Goal: Transaction & Acquisition: Purchase product/service

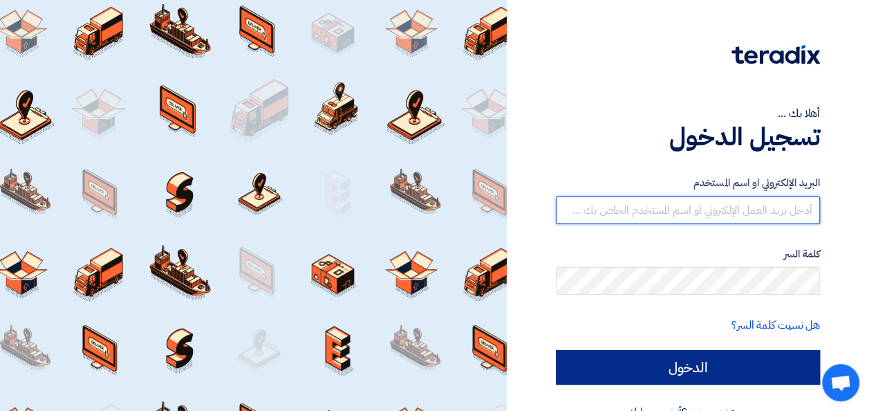
type input "[EMAIL_ADDRESS][DOMAIN_NAME]"
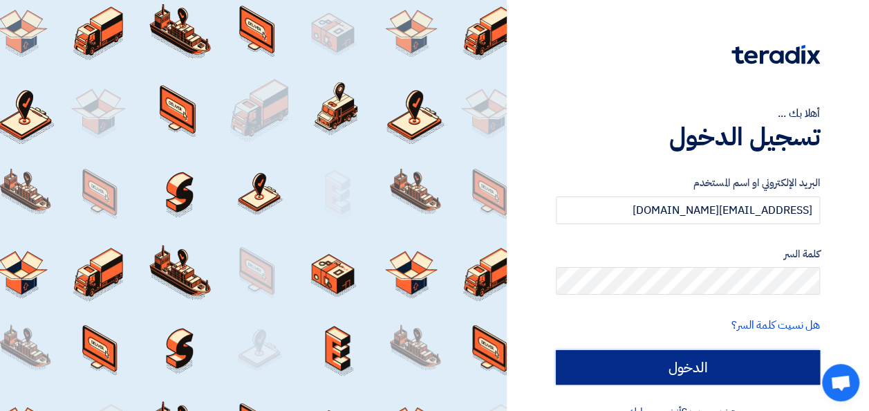
click at [670, 362] on input "الدخول" at bounding box center [688, 367] width 264 height 35
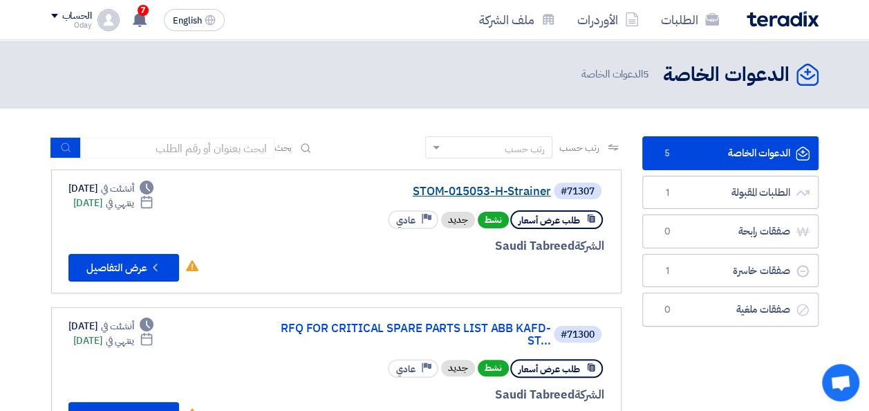
click at [472, 194] on link "STOM-015053-H-Strainer" at bounding box center [413, 191] width 277 height 12
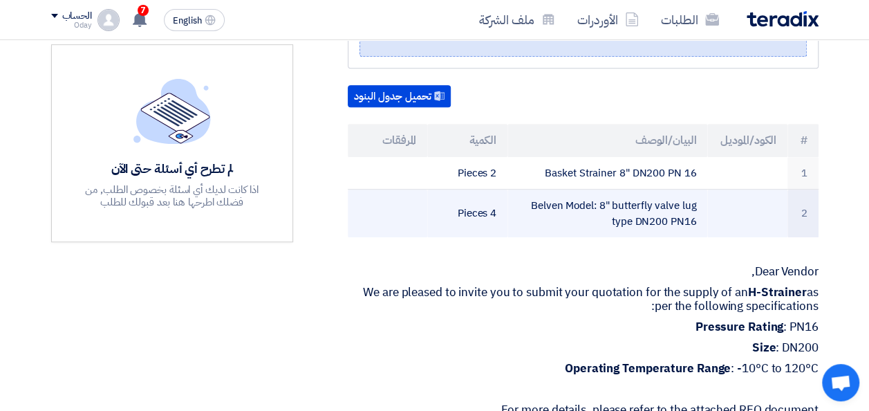
scroll to position [415, 0]
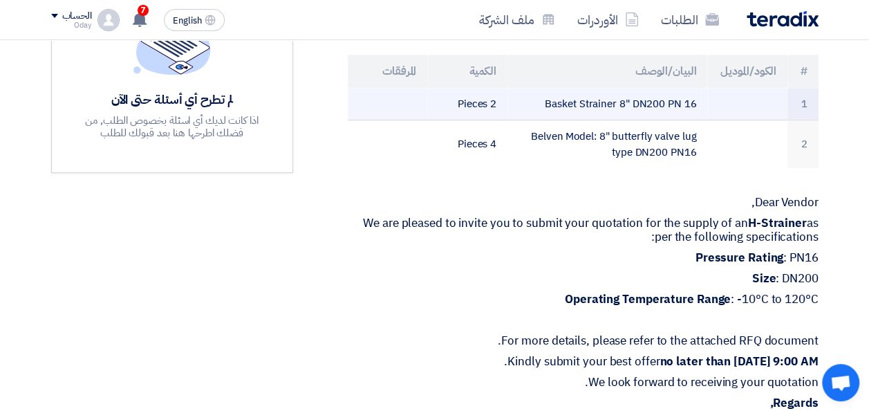
click at [648, 120] on td "Basket Strainer 8" DN200 PN 16" at bounding box center [608, 104] width 200 height 33
click at [650, 120] on td "Basket Strainer 8" DN200 PN 16" at bounding box center [608, 104] width 200 height 33
drag, startPoint x: 697, startPoint y: 118, endPoint x: 634, endPoint y: 121, distance: 63.7
click at [634, 120] on td "Basket Strainer 8" DN200 PN 16" at bounding box center [608, 104] width 200 height 33
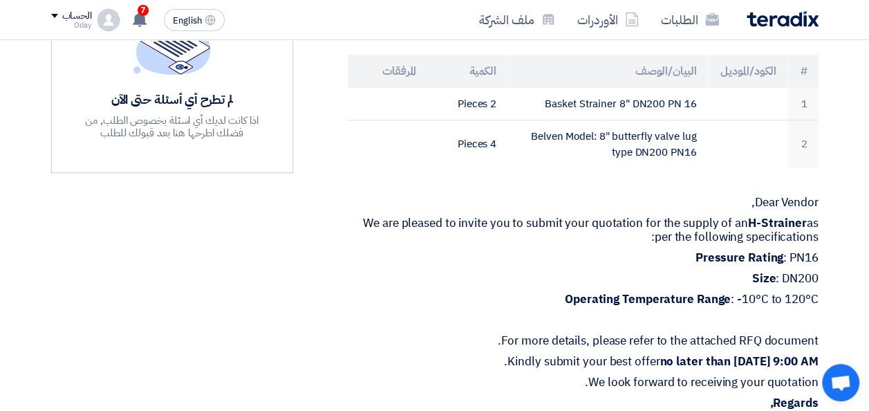
copy td "DN200 PN 16"
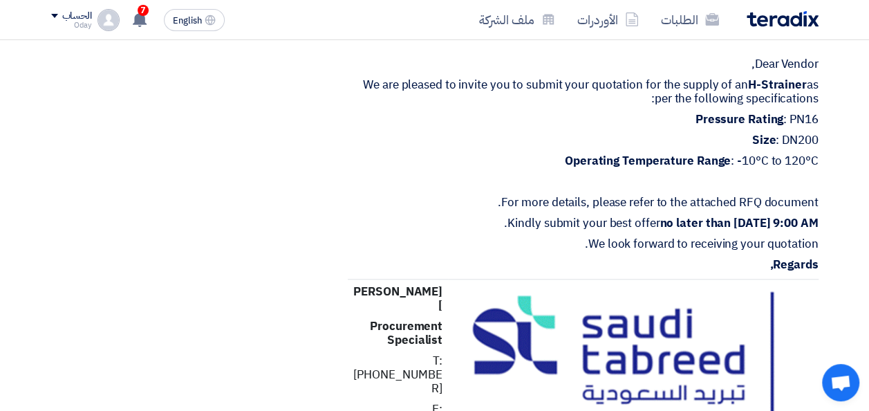
scroll to position [899, 0]
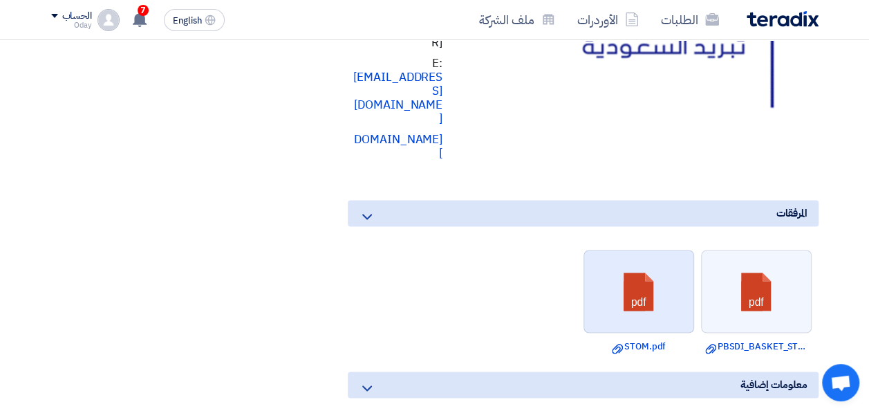
click at [650, 279] on link at bounding box center [639, 291] width 111 height 83
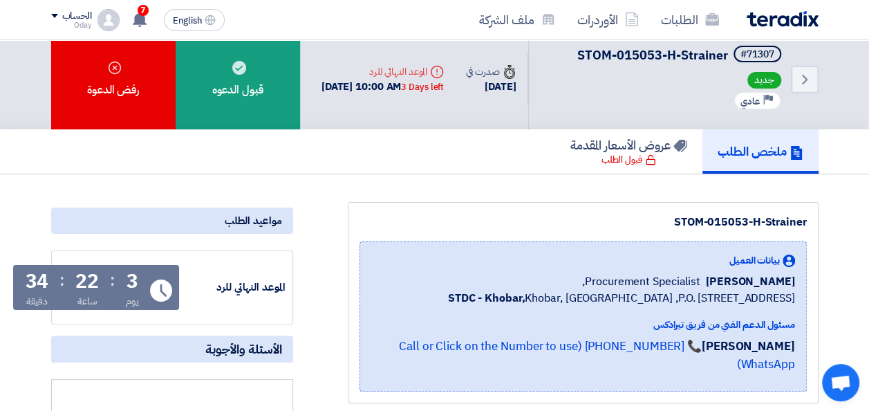
scroll to position [0, 0]
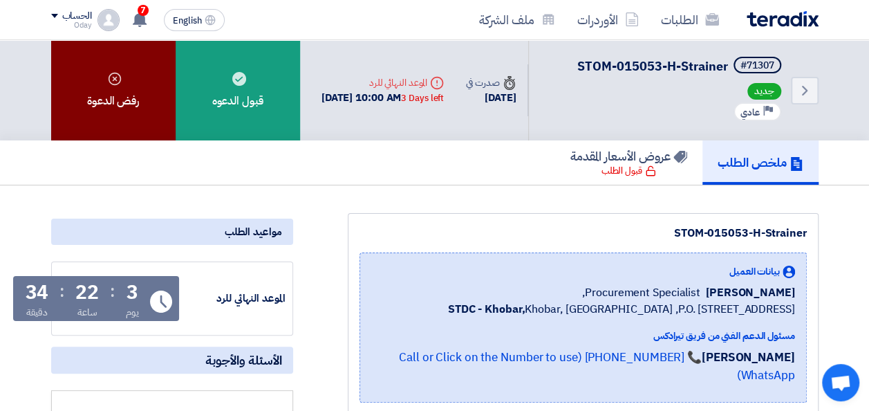
click at [112, 100] on div "رفض الدعوة" at bounding box center [113, 90] width 125 height 100
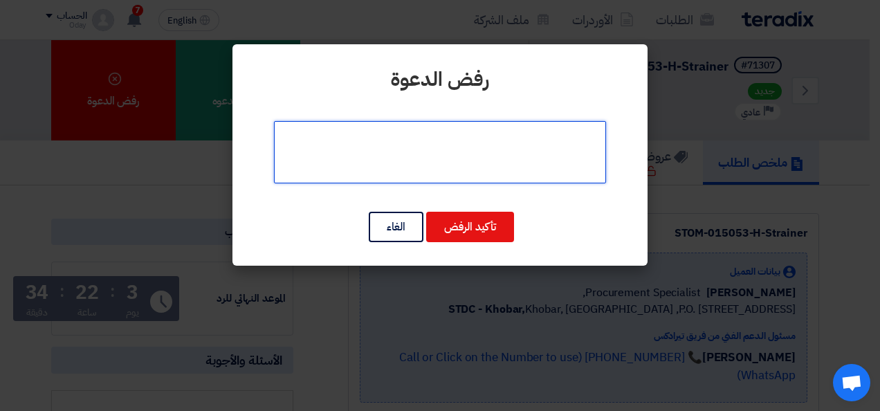
click at [457, 156] on textarea at bounding box center [440, 152] width 332 height 62
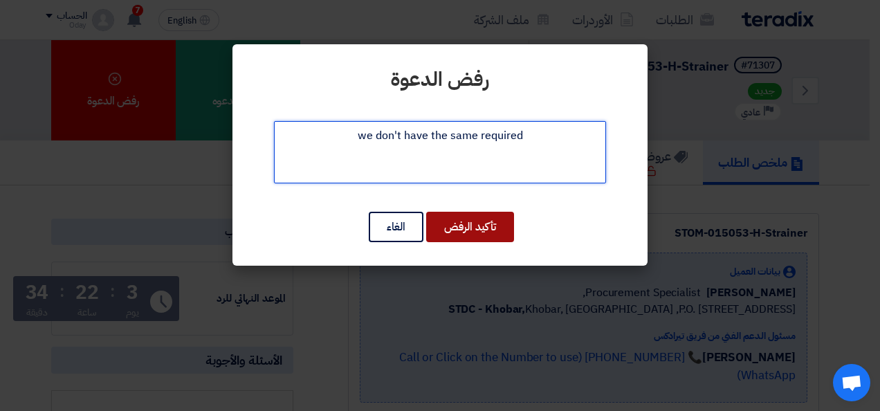
type textarea "we don't have the same required"
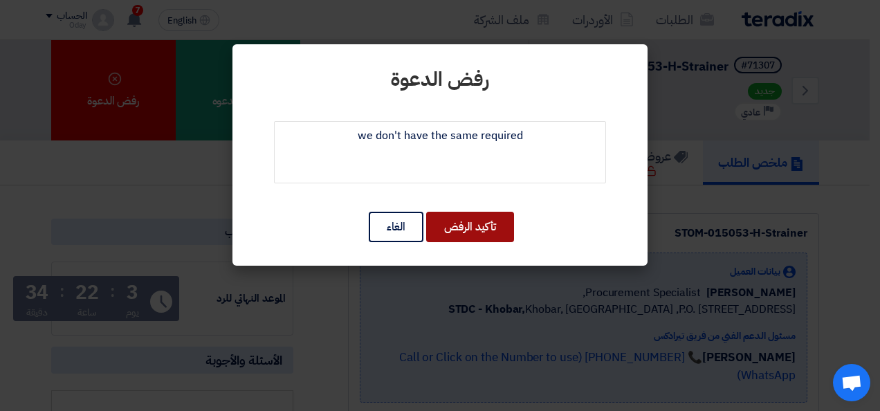
click at [460, 223] on button "تأكيد الرفض" at bounding box center [470, 227] width 88 height 30
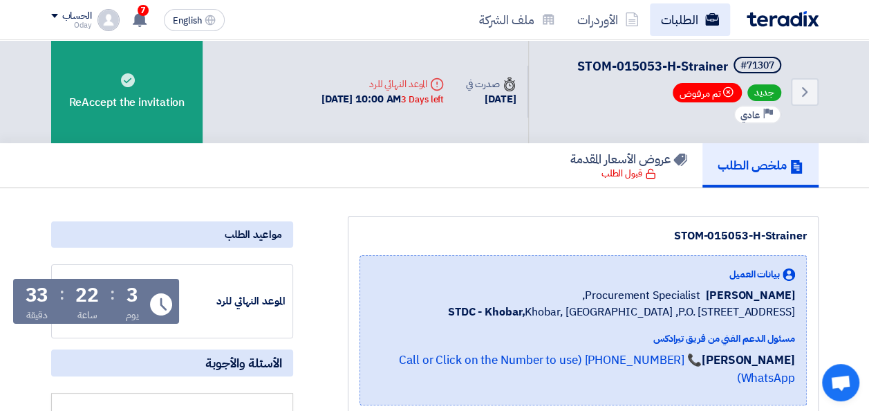
click at [670, 17] on link "الطلبات" at bounding box center [690, 19] width 80 height 33
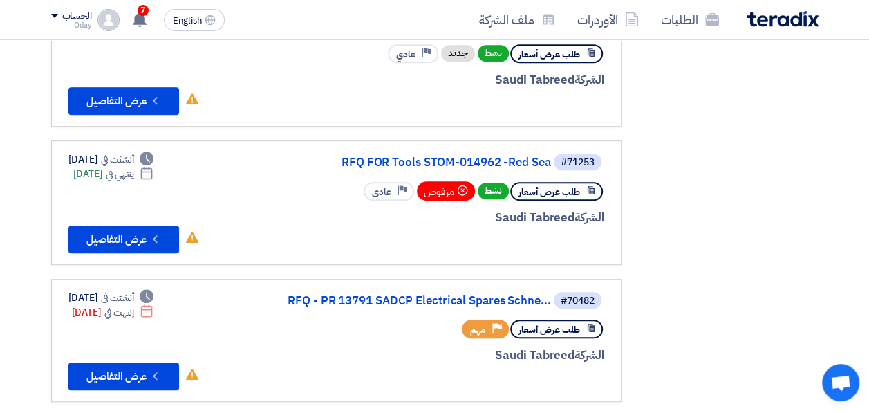
scroll to position [346, 0]
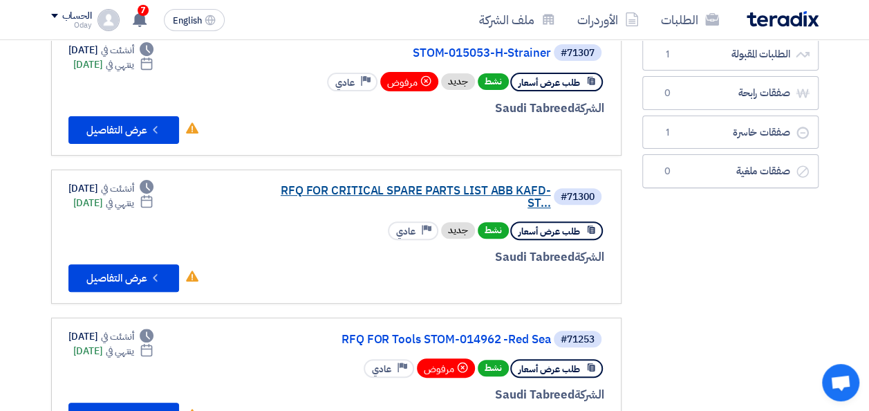
click at [478, 188] on link "RFQ FOR CRITICAL SPARE PARTS LIST ABB KAFD-ST..." at bounding box center [413, 197] width 277 height 25
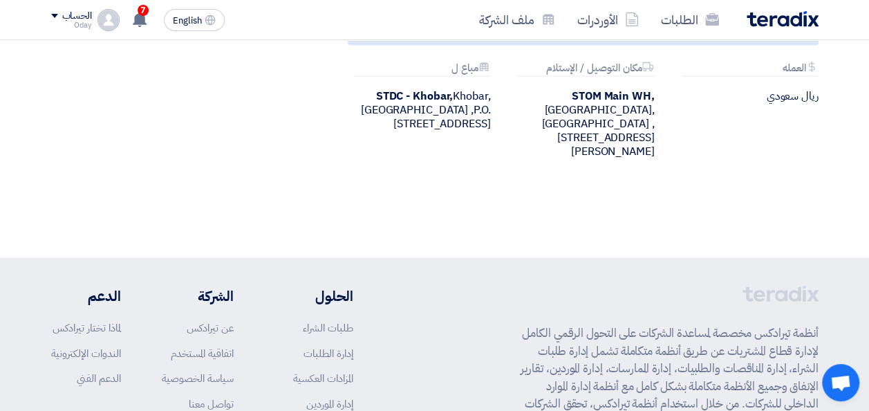
scroll to position [1038, 0]
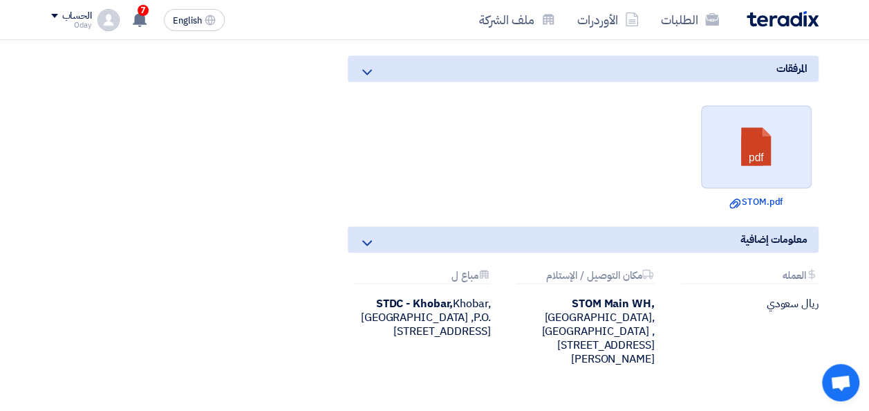
click at [735, 183] on link at bounding box center [757, 147] width 111 height 83
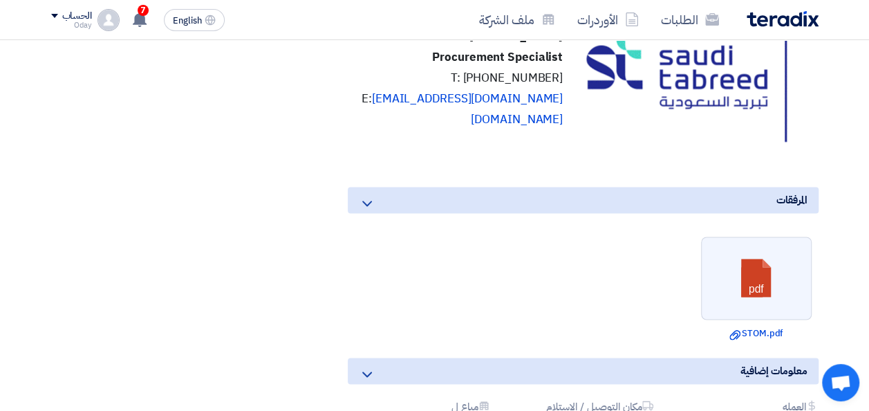
scroll to position [830, 0]
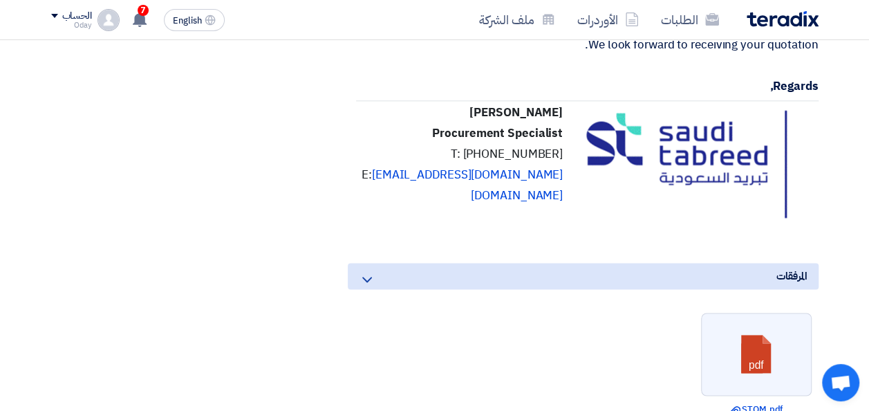
drag, startPoint x: 480, startPoint y: 139, endPoint x: 562, endPoint y: 147, distance: 82.7
click at [562, 120] on p "[PERSON_NAME]" at bounding box center [462, 113] width 201 height 14
copy strong "[PERSON_NAME]"
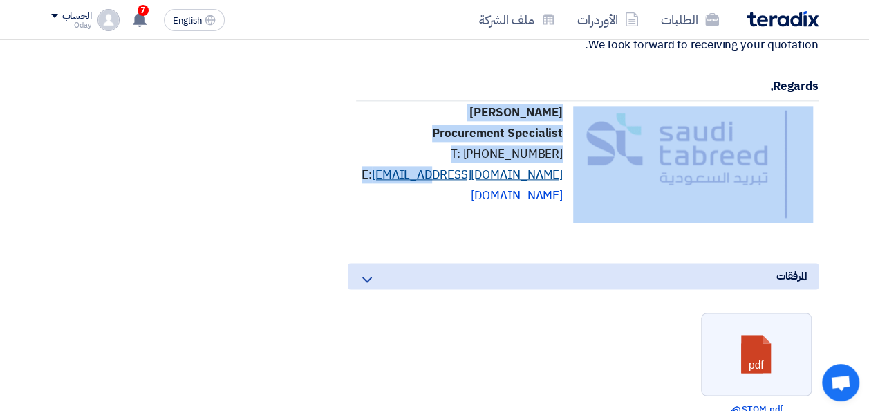
drag, startPoint x: 569, startPoint y: 202, endPoint x: 458, endPoint y: 203, distance: 110.7
click at [458, 203] on tr "[PERSON_NAME] Procurement Specialist T: [PHONE_NUMBER] E: [EMAIL_ADDRESS][DOMAI…" at bounding box center [587, 167] width 462 height 135
drag, startPoint x: 458, startPoint y: 203, endPoint x: 394, endPoint y: 136, distance: 92.5
click at [394, 136] on figure "[PERSON_NAME] Procurement Specialist T: [PHONE_NUMBER] E: [EMAIL_ADDRESS][DOMAI…" at bounding box center [583, 167] width 471 height 135
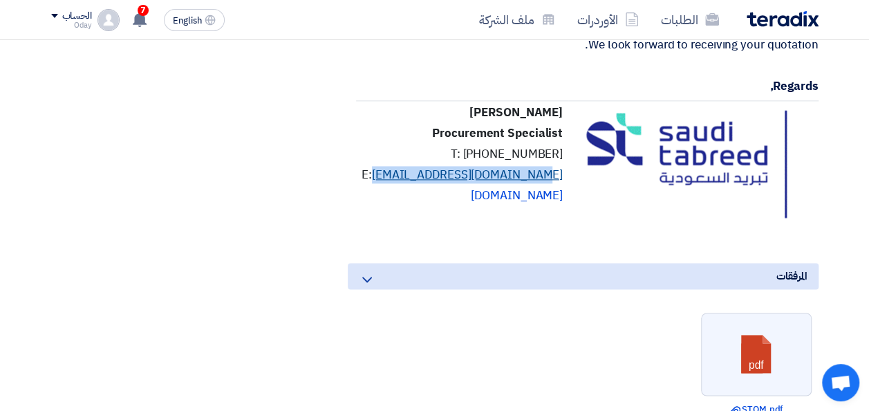
drag, startPoint x: 564, startPoint y: 203, endPoint x: 415, endPoint y: 201, distance: 149.4
click at [415, 201] on td "[PERSON_NAME] Procurement Specialist T: [PHONE_NUMBER] E: [EMAIL_ADDRESS][DOMAI…" at bounding box center [462, 167] width 212 height 135
copy link "[EMAIL_ADDRESS][DOMAIN_NAME]"
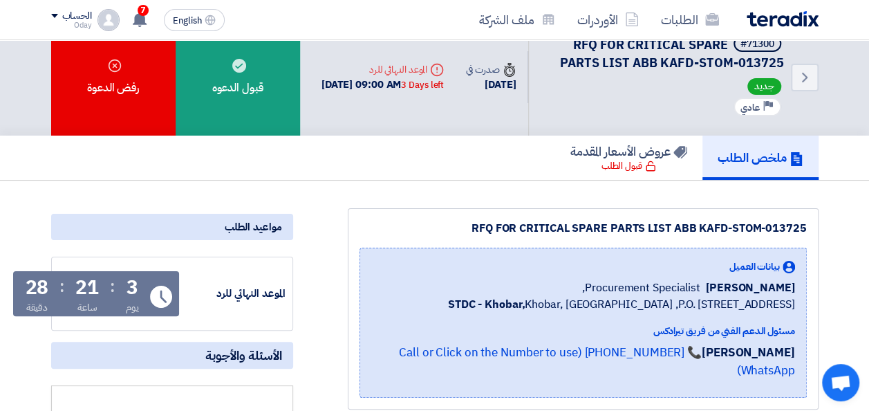
scroll to position [0, 0]
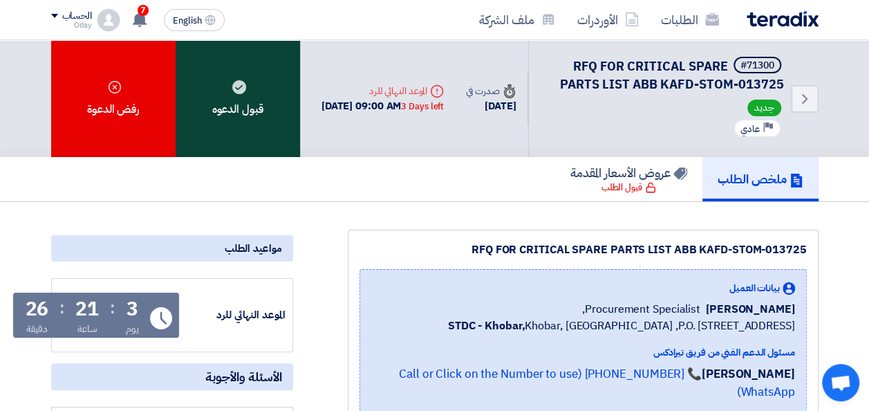
click at [251, 104] on div "قبول الدعوه" at bounding box center [238, 98] width 125 height 117
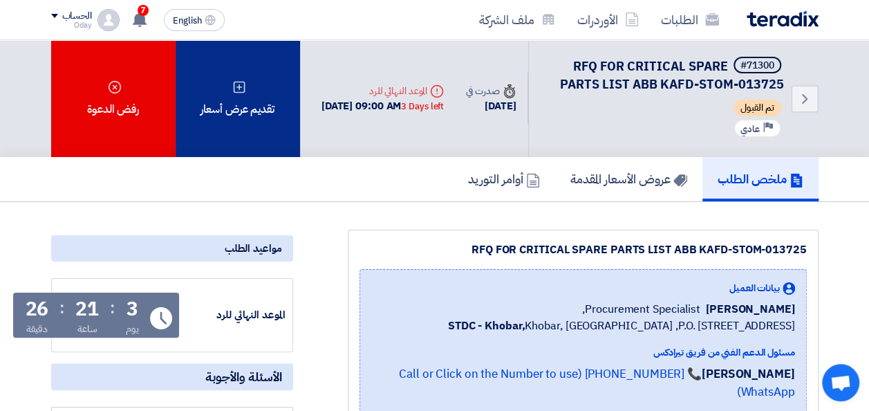
click at [250, 108] on div "تقديم عرض أسعار" at bounding box center [238, 98] width 125 height 117
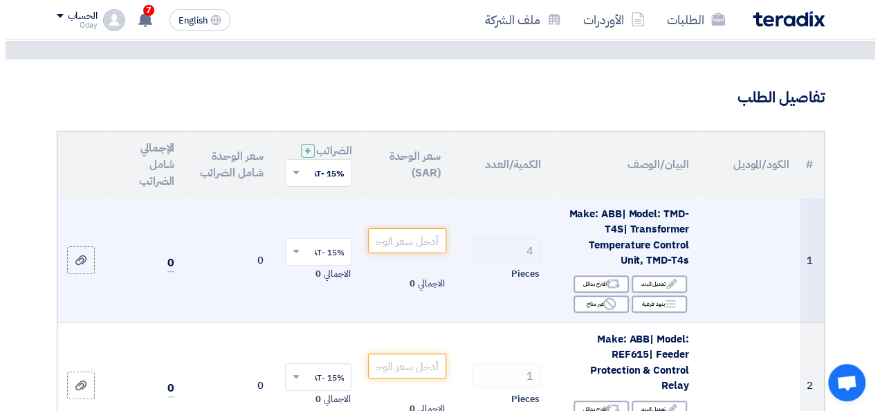
scroll to position [138, 0]
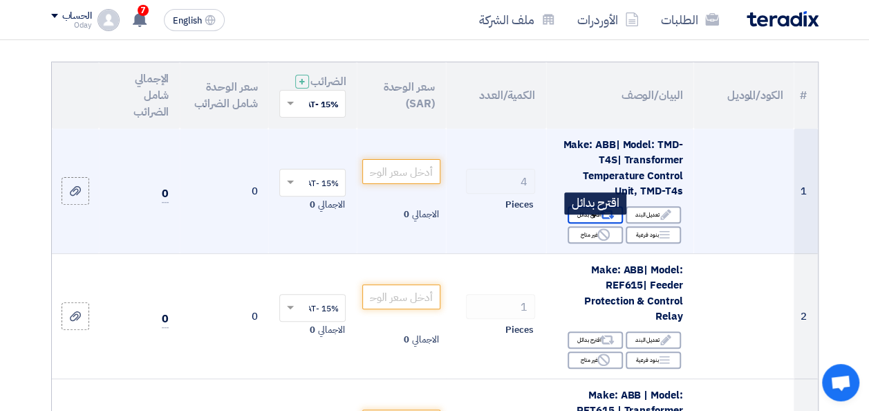
click at [595, 223] on div "Alternative اقترح بدائل" at bounding box center [595, 214] width 55 height 17
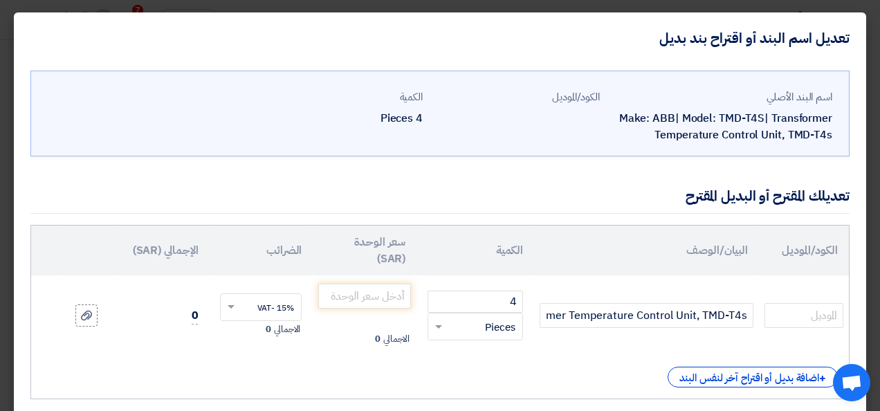
scroll to position [69, 0]
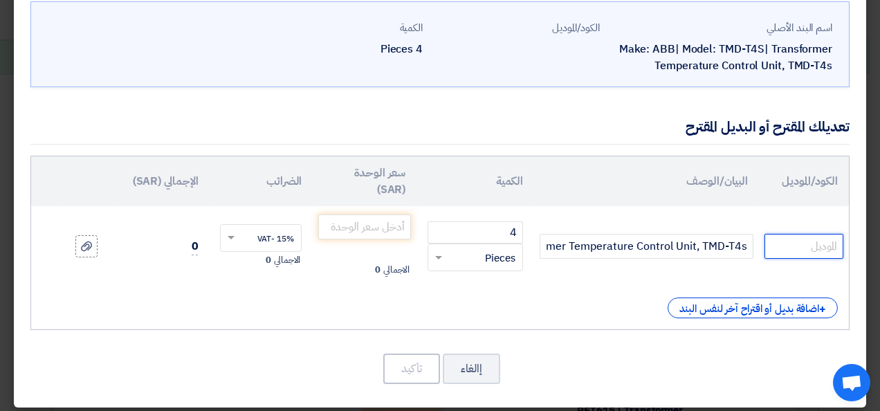
click at [794, 249] on input "text" at bounding box center [803, 246] width 79 height 25
paste input "AKT4B211100"
type input "AKT4B211100"
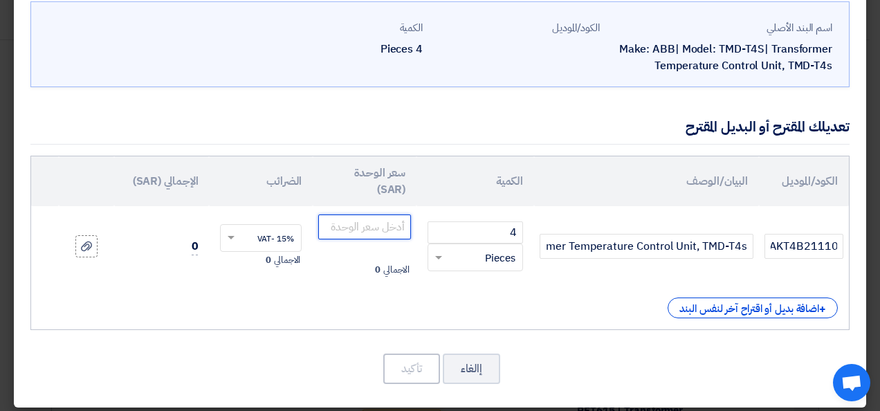
click at [378, 225] on input "number" at bounding box center [364, 226] width 93 height 25
type input "2245"
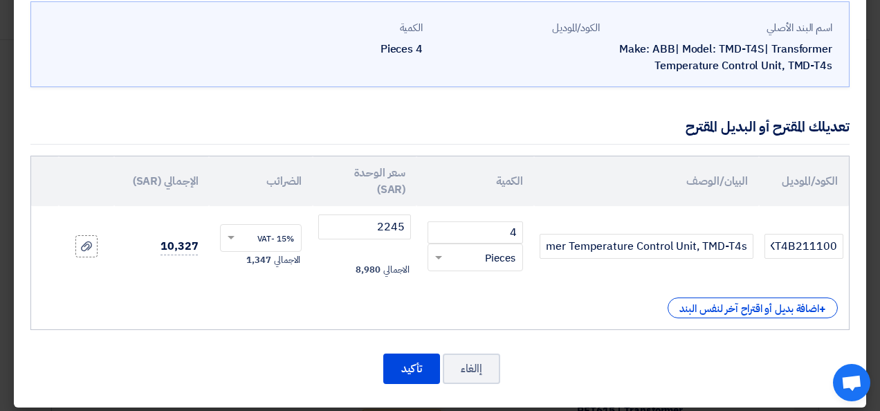
click at [181, 273] on td "10,327" at bounding box center [161, 246] width 95 height 80
click at [92, 241] on use at bounding box center [86, 246] width 11 height 10
click at [0, 0] on input "file" at bounding box center [0, 0] width 0 height 0
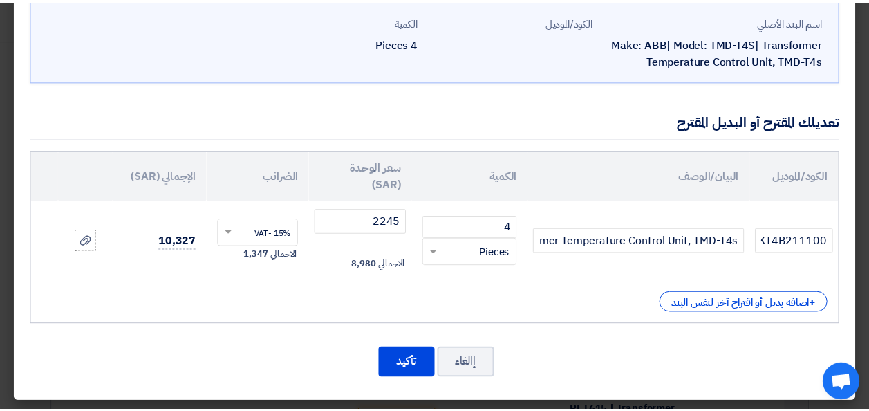
scroll to position [76, 0]
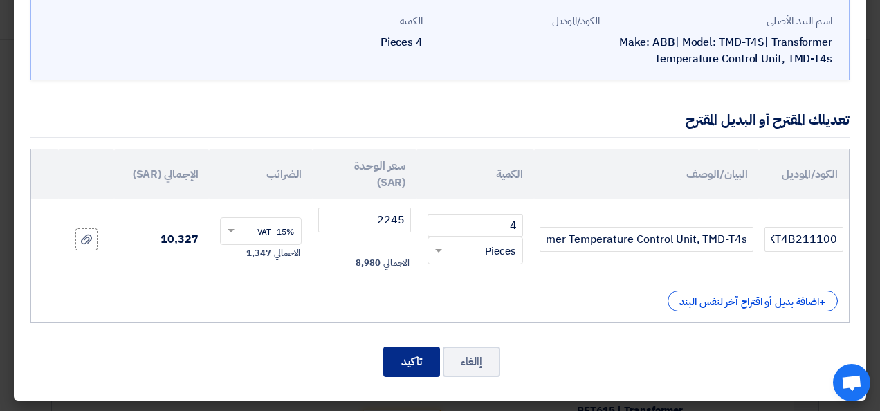
click at [424, 355] on button "تأكيد" at bounding box center [411, 362] width 57 height 30
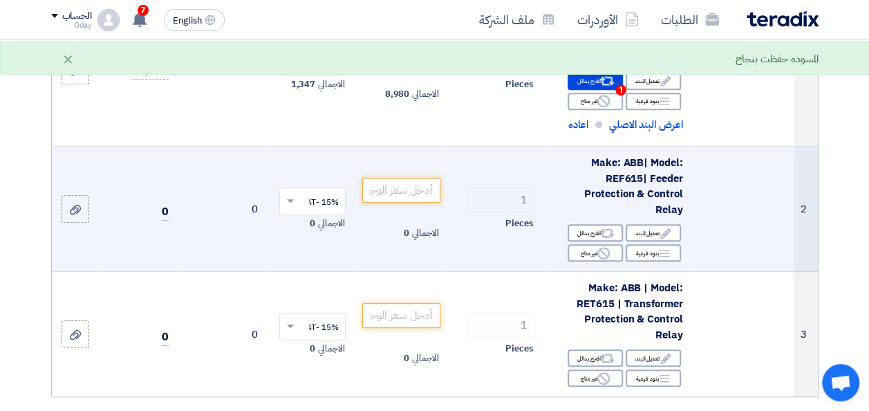
scroll to position [277, 0]
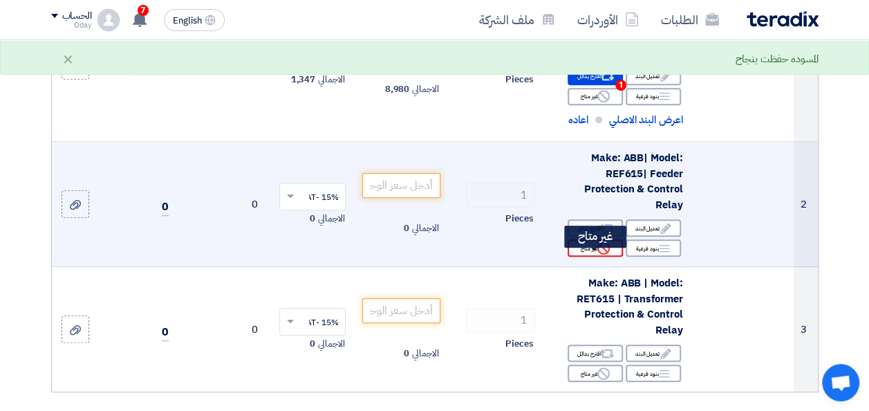
click at [599, 255] on use at bounding box center [604, 248] width 12 height 12
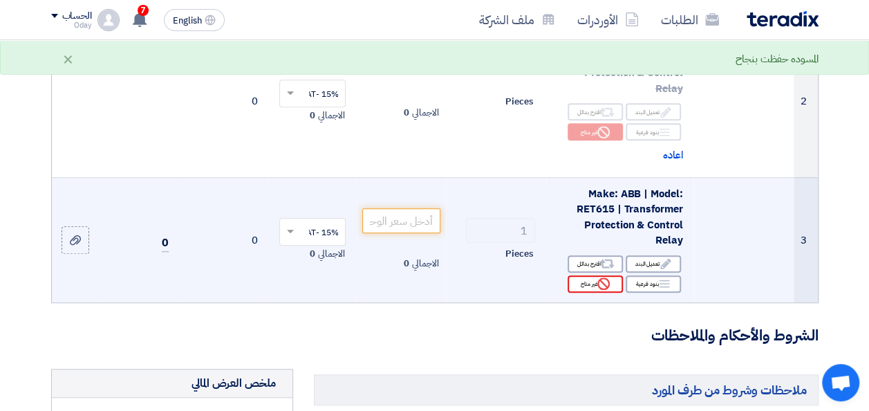
scroll to position [415, 0]
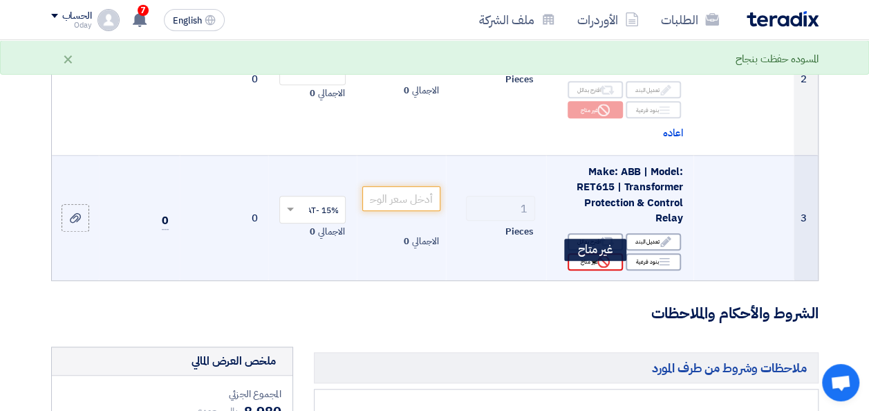
click at [598, 268] on use at bounding box center [604, 261] width 12 height 12
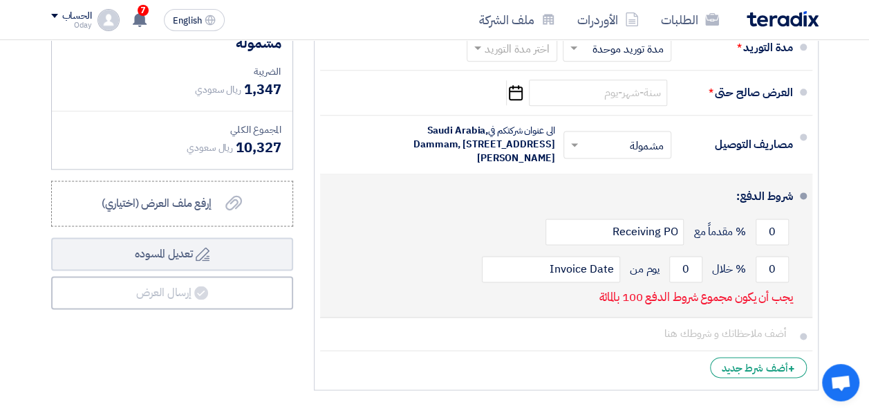
scroll to position [692, 0]
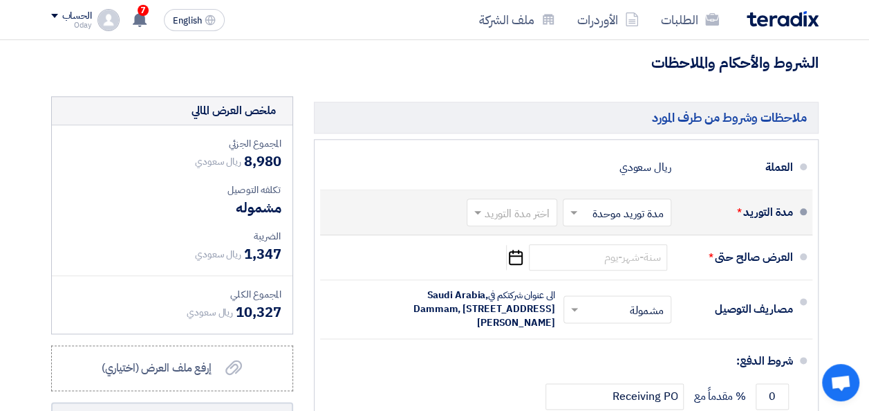
click at [641, 219] on input "text" at bounding box center [615, 213] width 102 height 20
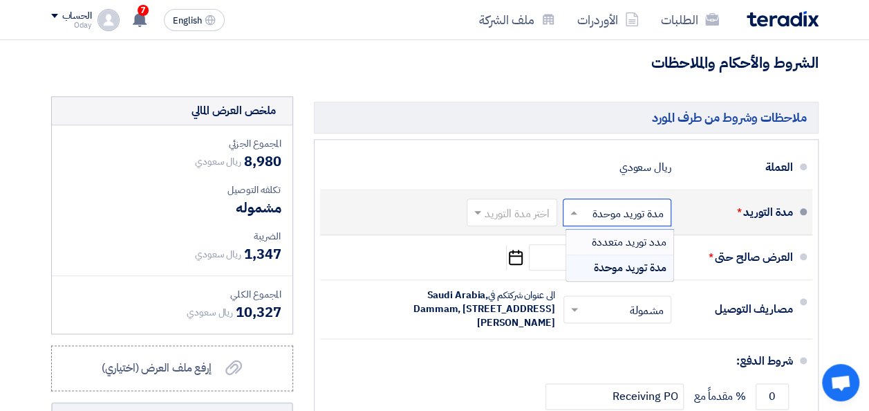
click at [519, 223] on input "text" at bounding box center [510, 213] width 84 height 20
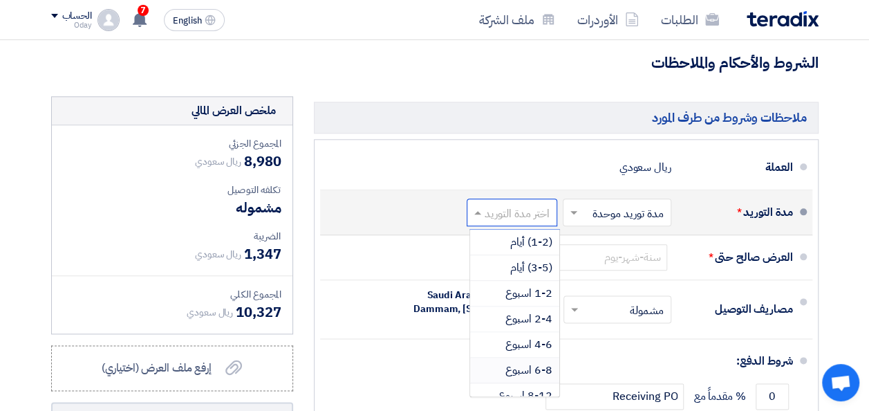
click at [523, 374] on span "6-8 اسبوع" at bounding box center [529, 370] width 47 height 17
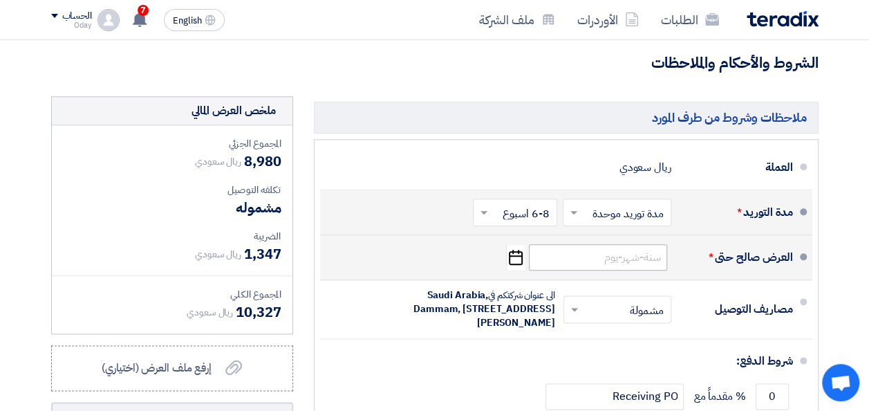
scroll to position [761, 0]
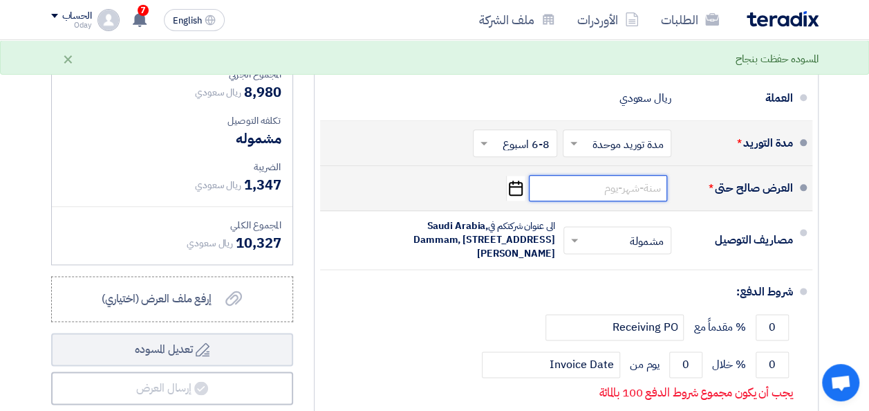
click at [634, 200] on input at bounding box center [598, 188] width 138 height 26
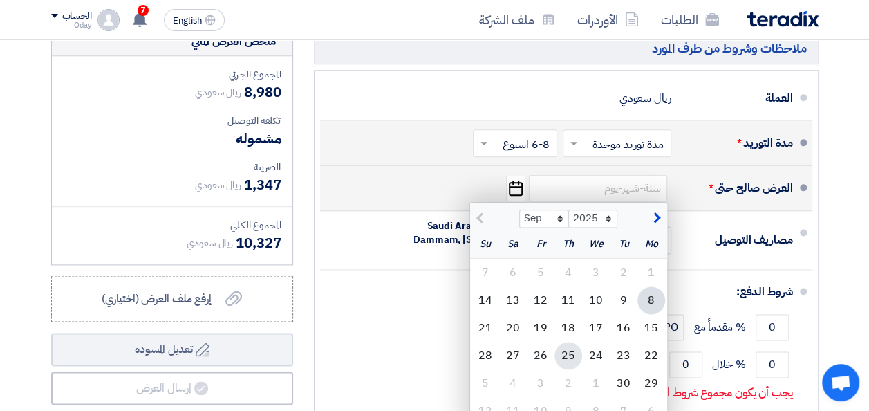
click at [576, 361] on div "25" at bounding box center [569, 356] width 28 height 28
type input "[DATE]"
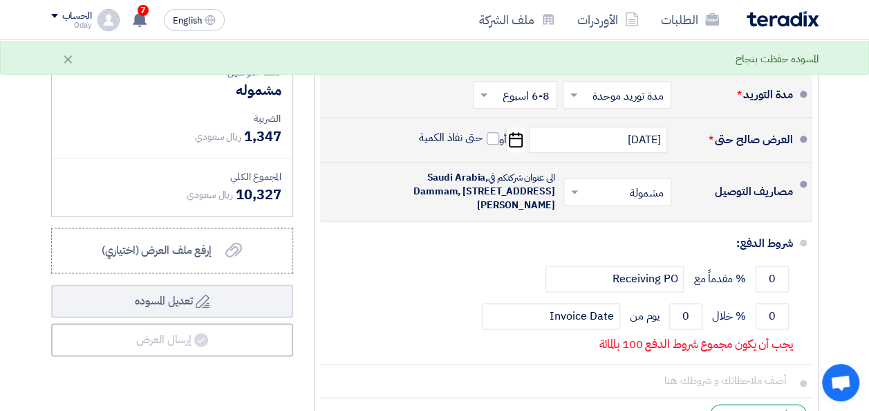
scroll to position [830, 0]
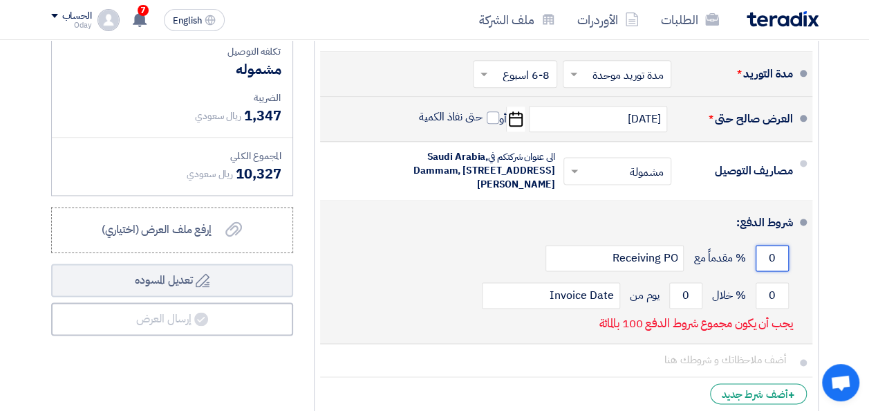
drag, startPoint x: 764, startPoint y: 281, endPoint x: 780, endPoint y: 288, distance: 17.0
click at [776, 271] on input "0" at bounding box center [772, 258] width 33 height 26
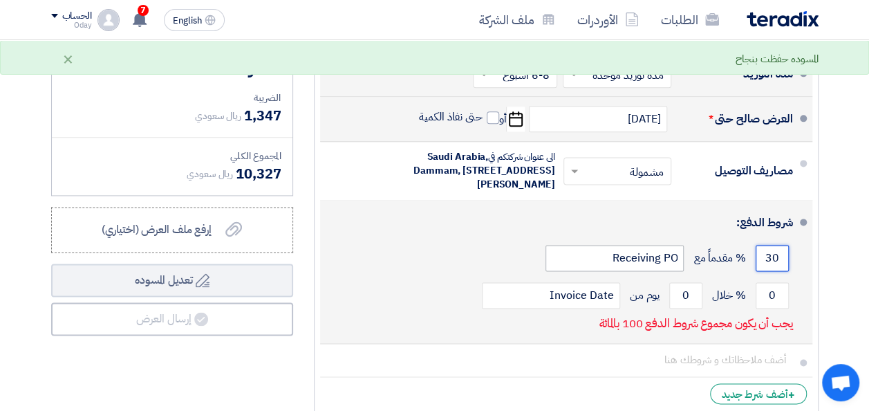
type input "30"
click at [656, 271] on input "Receiving PO" at bounding box center [615, 258] width 138 height 26
drag, startPoint x: 771, startPoint y: 284, endPoint x: 783, endPoint y: 286, distance: 12.8
click at [783, 271] on input "30" at bounding box center [772, 258] width 33 height 26
drag, startPoint x: 762, startPoint y: 319, endPoint x: 780, endPoint y: 324, distance: 19.5
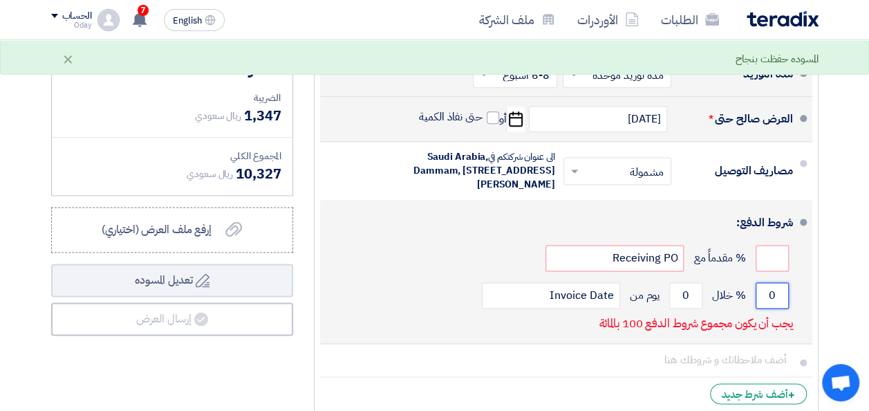
click at [780, 309] on input "0" at bounding box center [772, 295] width 33 height 26
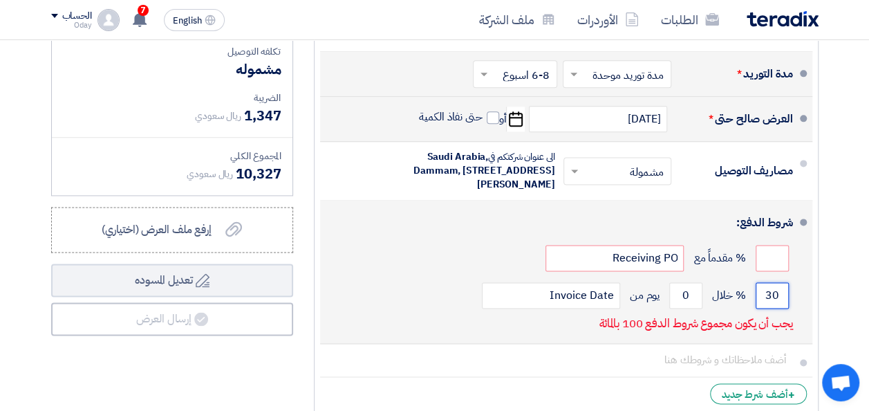
type input "3"
type input "100"
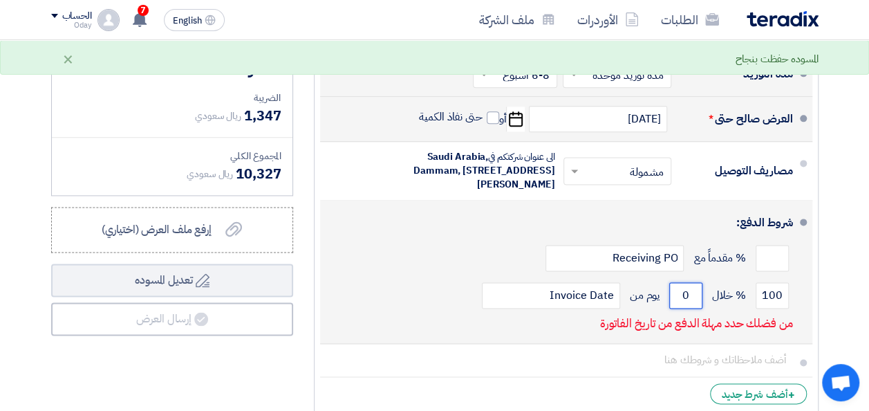
drag, startPoint x: 690, startPoint y: 318, endPoint x: 667, endPoint y: 322, distance: 23.9
click at [667, 314] on div "100 % خلال 0 يوم من Invoice Date" at bounding box center [562, 295] width 462 height 37
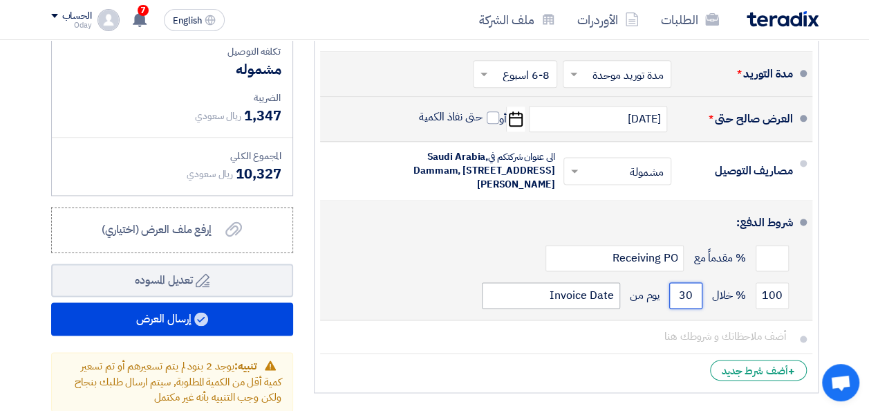
type input "30"
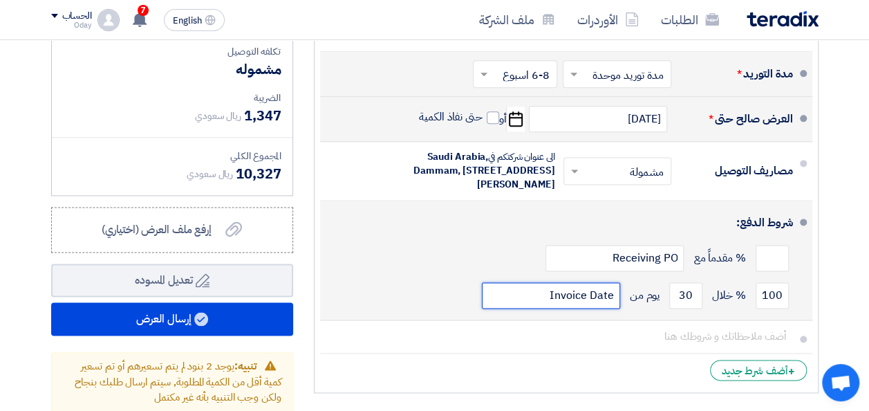
click at [531, 309] on input "Invoice Date" at bounding box center [551, 295] width 138 height 26
drag, startPoint x: 539, startPoint y: 319, endPoint x: 622, endPoint y: 326, distance: 83.4
click at [622, 314] on div "100 % خلال 30 يوم من Invoice Date" at bounding box center [562, 295] width 462 height 37
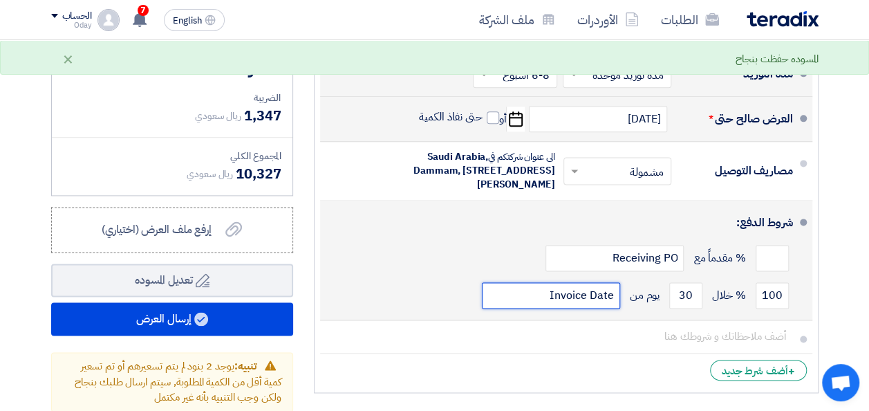
type input "3"
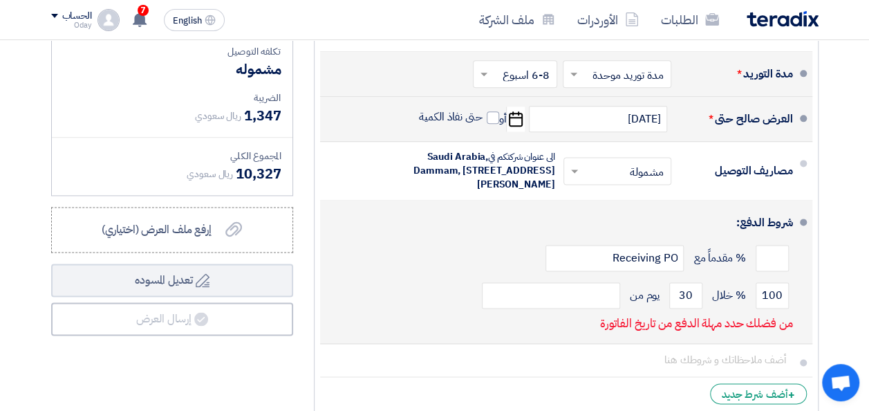
click at [540, 239] on div "شروط الدفع:" at bounding box center [567, 222] width 451 height 33
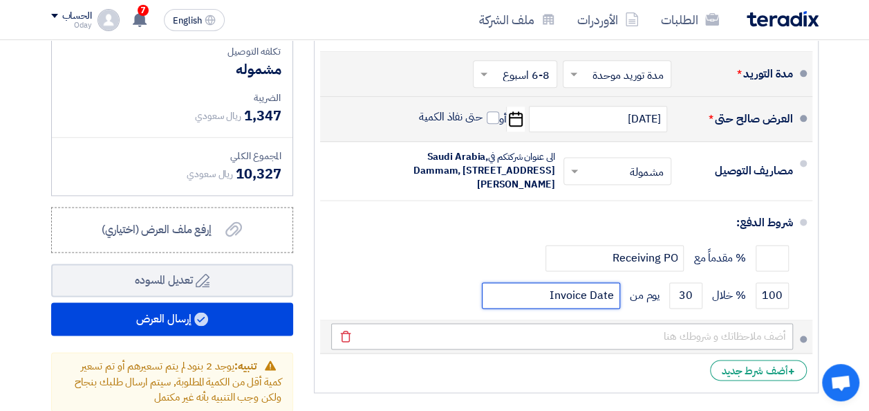
type input "Invoice Date"
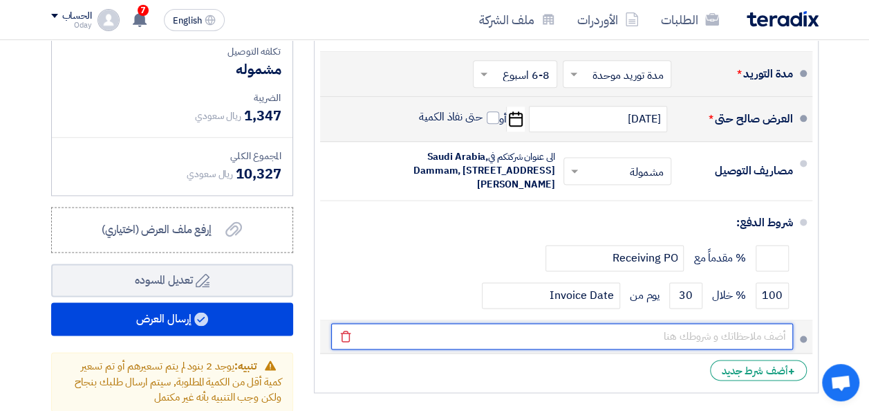
click at [533, 346] on input "text" at bounding box center [562, 336] width 462 height 26
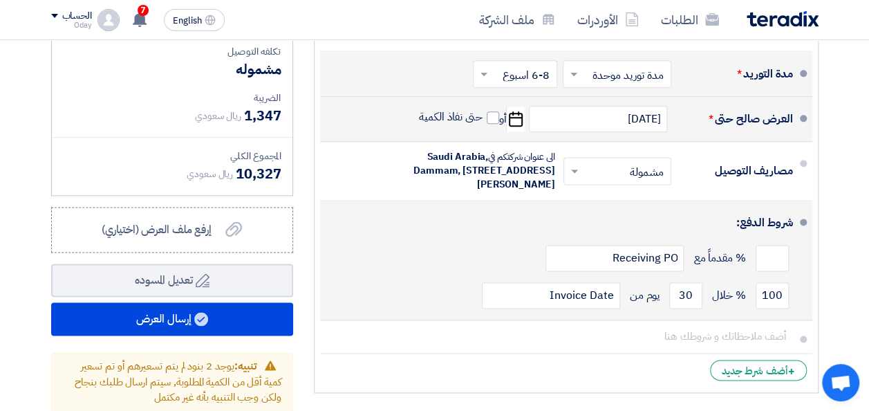
click at [480, 274] on div "% مقدماً مع Receiving PO" at bounding box center [562, 257] width 462 height 37
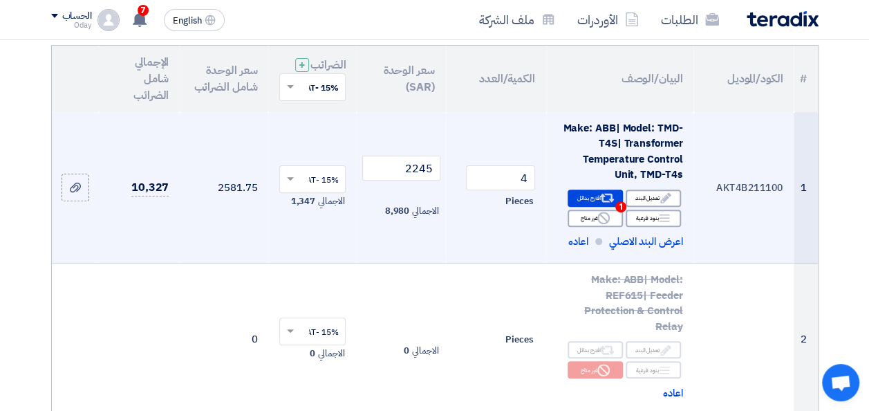
scroll to position [138, 0]
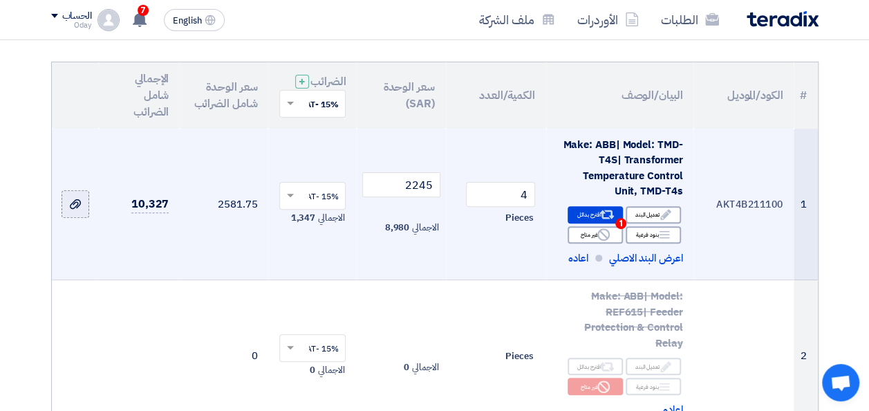
click at [80, 210] on icon at bounding box center [75, 204] width 11 height 11
click at [0, 0] on input "file" at bounding box center [0, 0] width 0 height 0
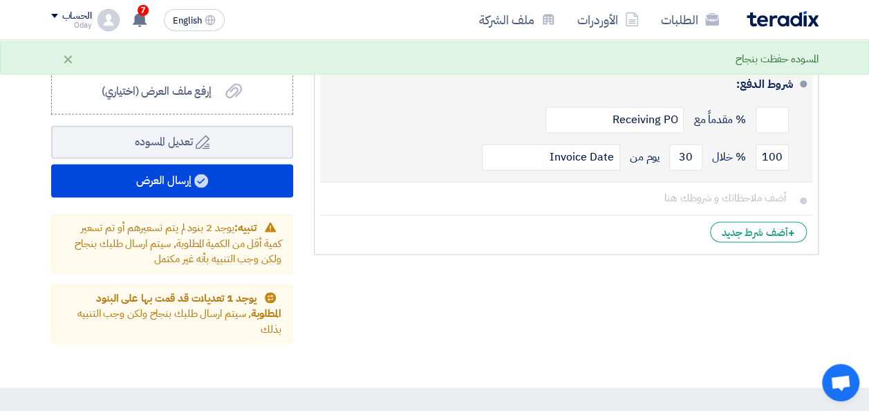
scroll to position [830, 0]
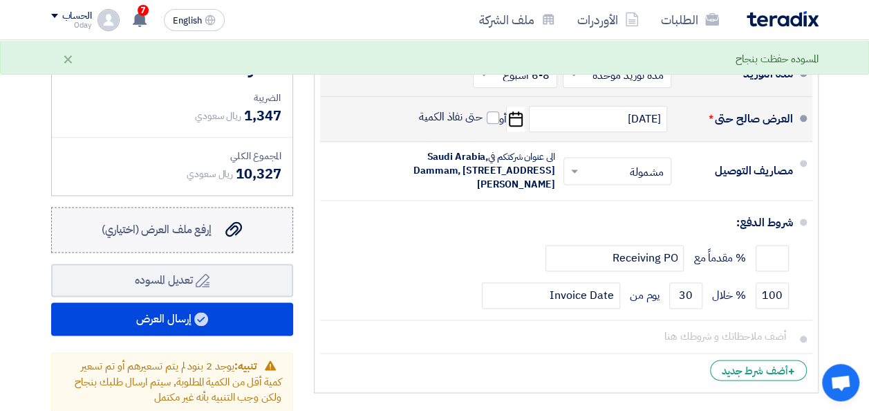
click at [208, 238] on span "إرفع ملف العرض (اختياري)" at bounding box center [157, 229] width 110 height 17
click at [0, 0] on input "إرفع ملف العرض (اختياري) إرفع ملف العرض (اختياري)" at bounding box center [0, 0] width 0 height 0
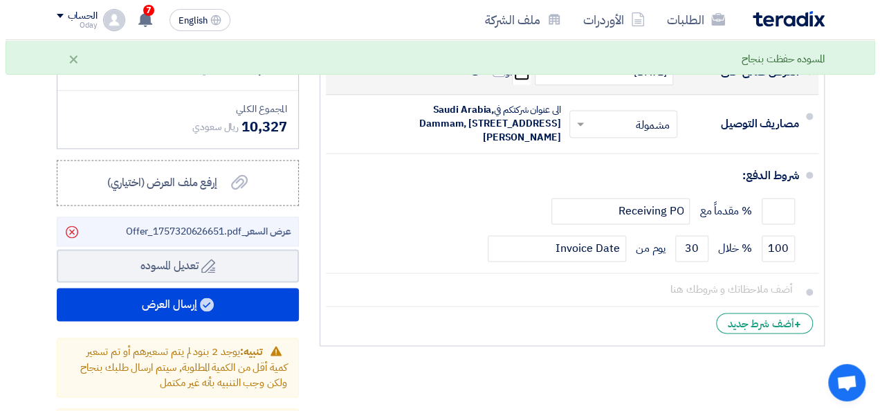
scroll to position [899, 0]
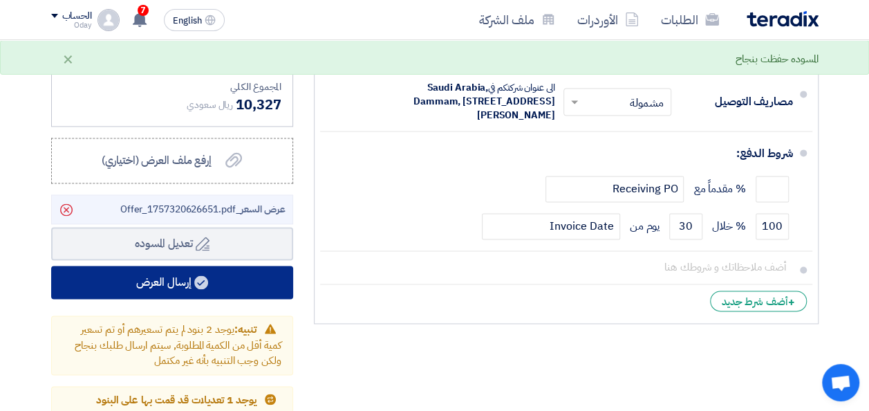
click at [201, 288] on use at bounding box center [201, 282] width 14 height 14
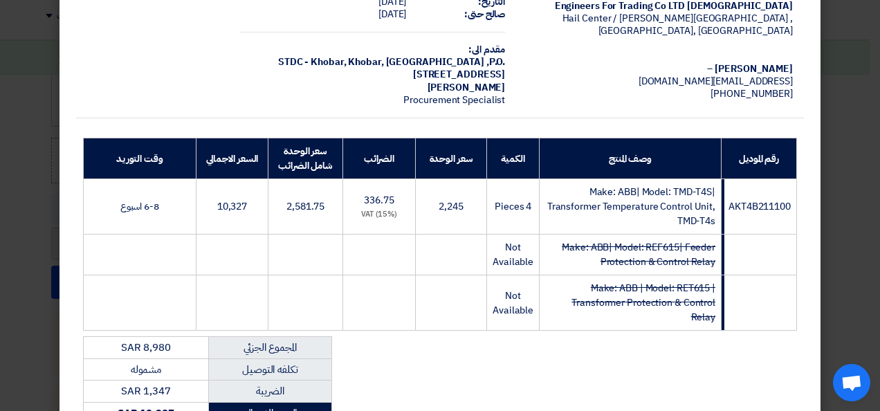
scroll to position [343, 0]
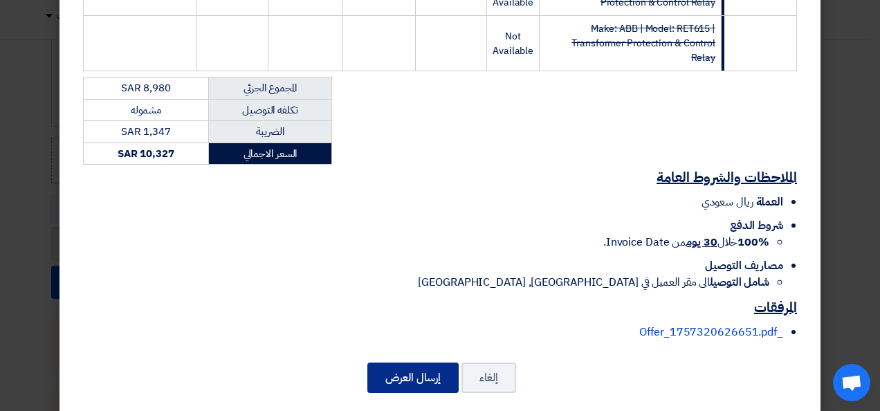
click at [409, 362] on button "إرسال العرض" at bounding box center [412, 377] width 91 height 30
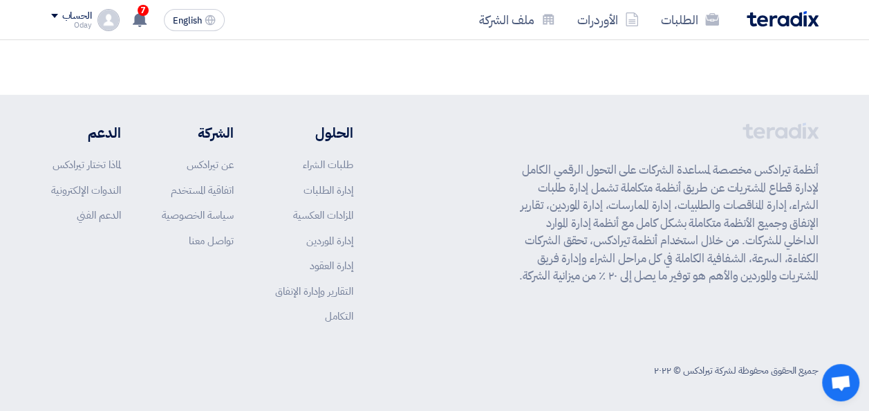
scroll to position [1228, 0]
